Goal: Information Seeking & Learning: Learn about a topic

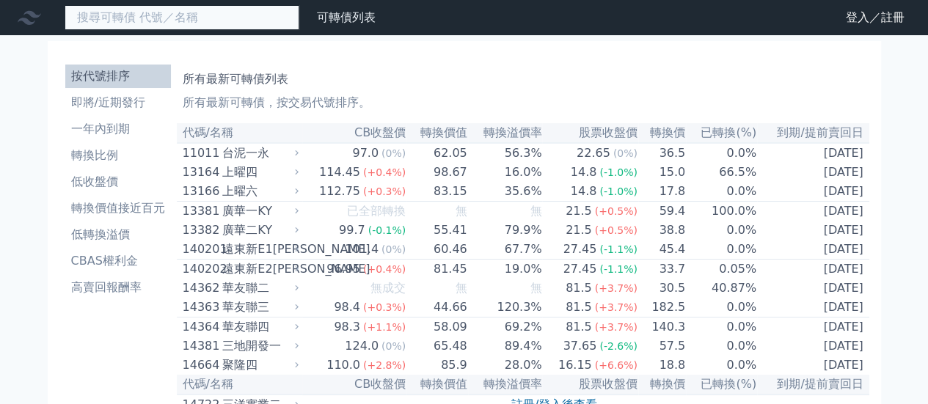
click at [141, 21] on input at bounding box center [182, 17] width 235 height 25
type input "33133"
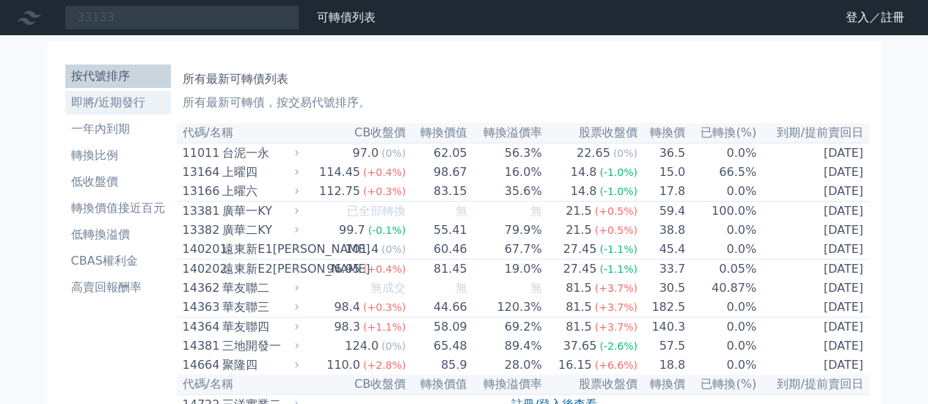
click at [101, 99] on li "即將/近期發行" at bounding box center [118, 103] width 106 height 18
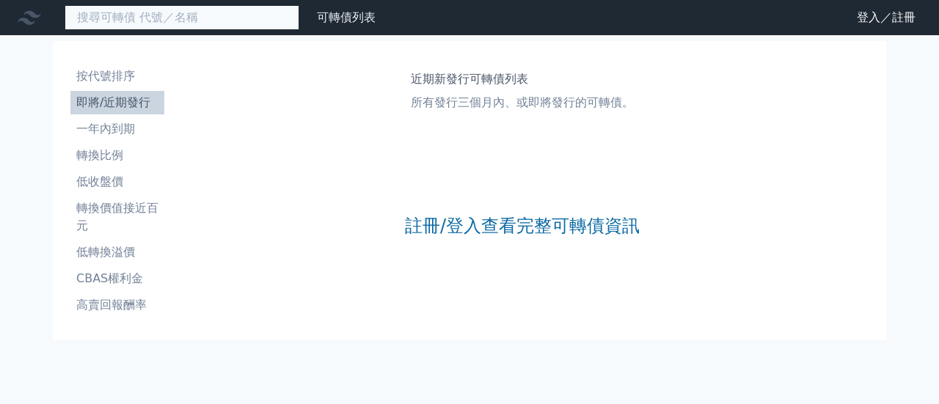
click at [139, 26] on input at bounding box center [182, 17] width 235 height 25
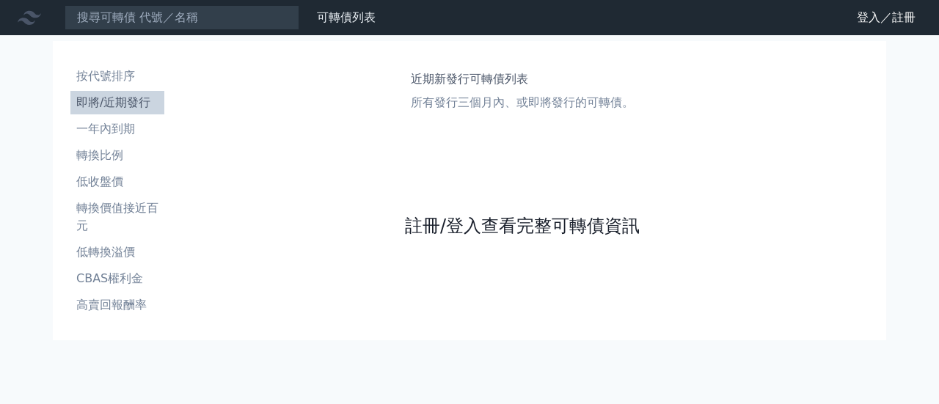
click at [483, 226] on link "註冊/登入查看完整可轉債資訊" at bounding box center [522, 225] width 235 height 23
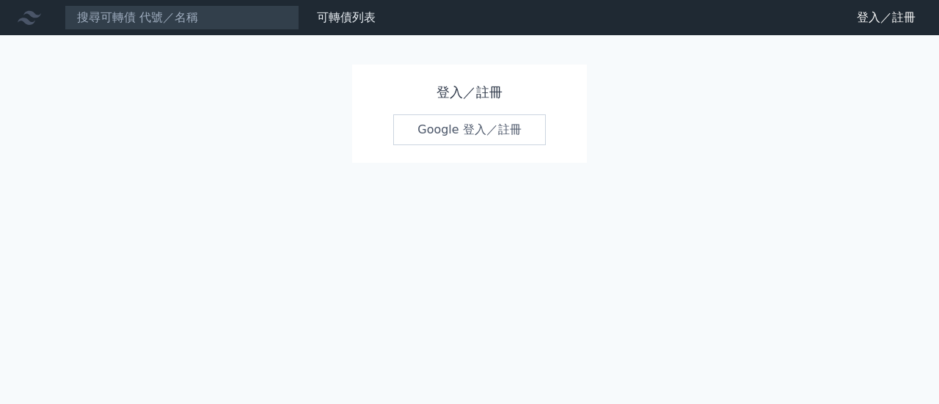
click at [465, 136] on link "Google 登入／註冊" at bounding box center [469, 129] width 153 height 31
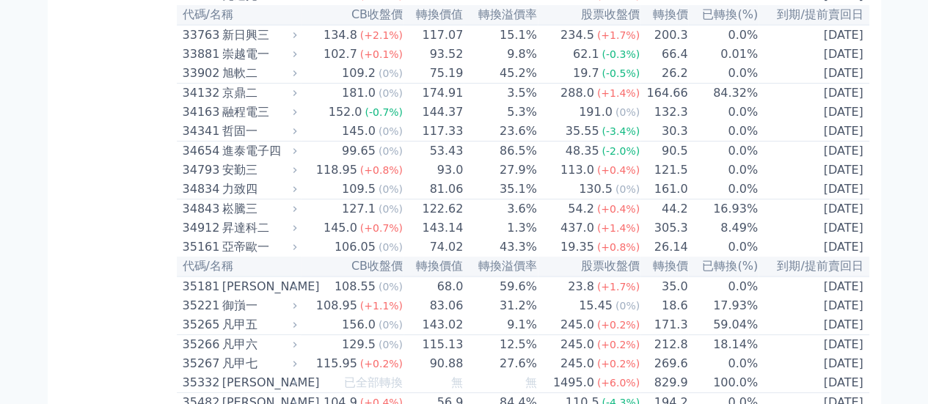
scroll to position [2789, 0]
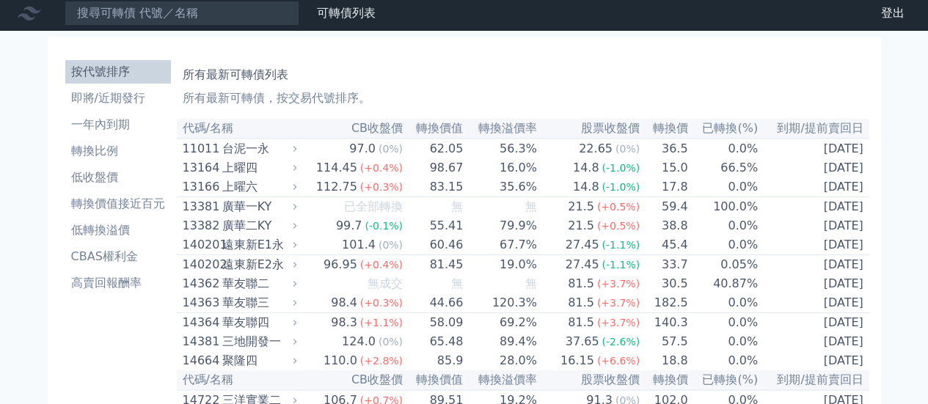
scroll to position [0, 0]
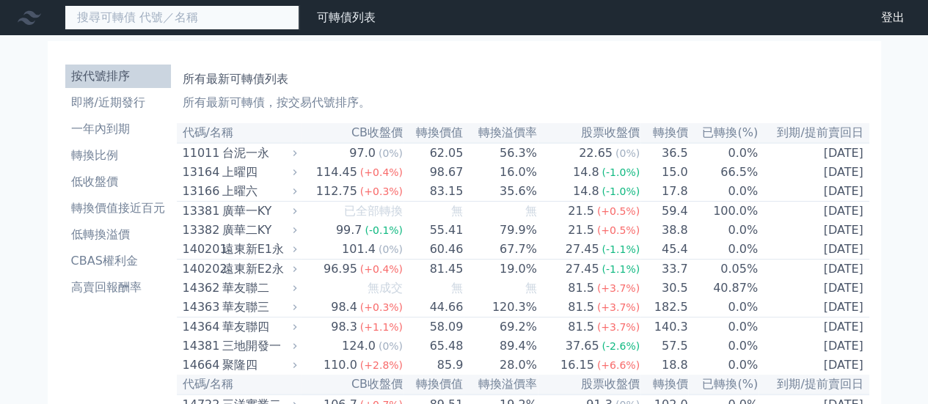
click at [165, 19] on input at bounding box center [182, 17] width 235 height 25
type input "33131"
drag, startPoint x: 178, startPoint y: 26, endPoint x: 14, endPoint y: 18, distance: 163.9
click at [14, 18] on div "33131 可轉債列表 財務數據" at bounding box center [191, 17] width 382 height 25
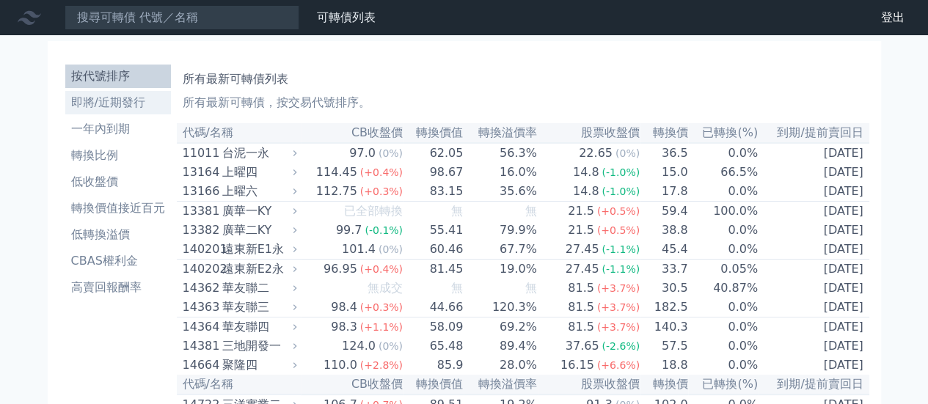
click at [101, 106] on li "即將/近期發行" at bounding box center [118, 103] width 106 height 18
